Goal: Task Accomplishment & Management: Manage account settings

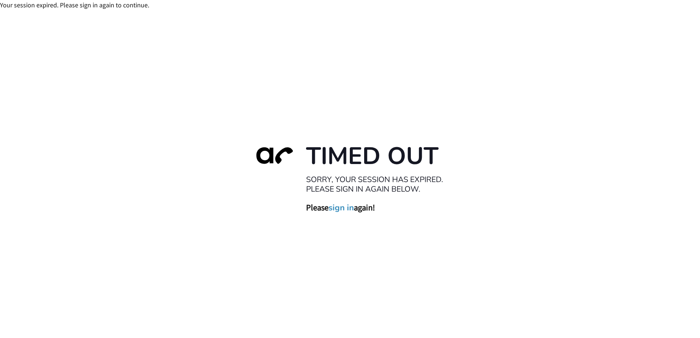
click at [341, 207] on link "sign in" at bounding box center [341, 207] width 25 height 10
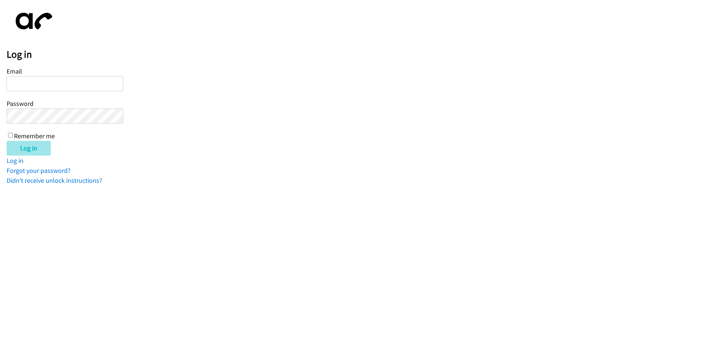
type input "wmatias@lendingpoint.com"
click at [29, 149] on input "Log in" at bounding box center [29, 148] width 44 height 15
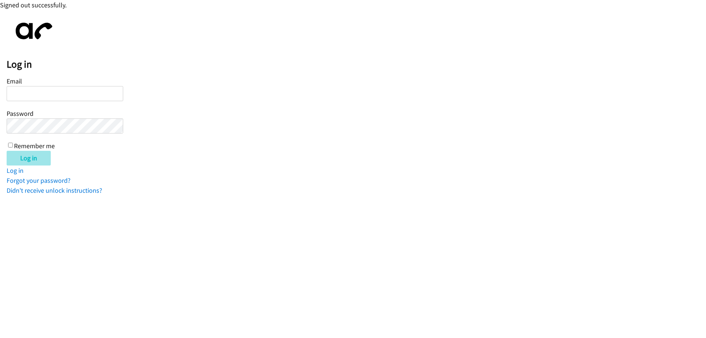
type input "[EMAIL_ADDRESS][DOMAIN_NAME]"
click at [24, 155] on input "Log in" at bounding box center [29, 158] width 44 height 15
